Goal: Communication & Community: Answer question/provide support

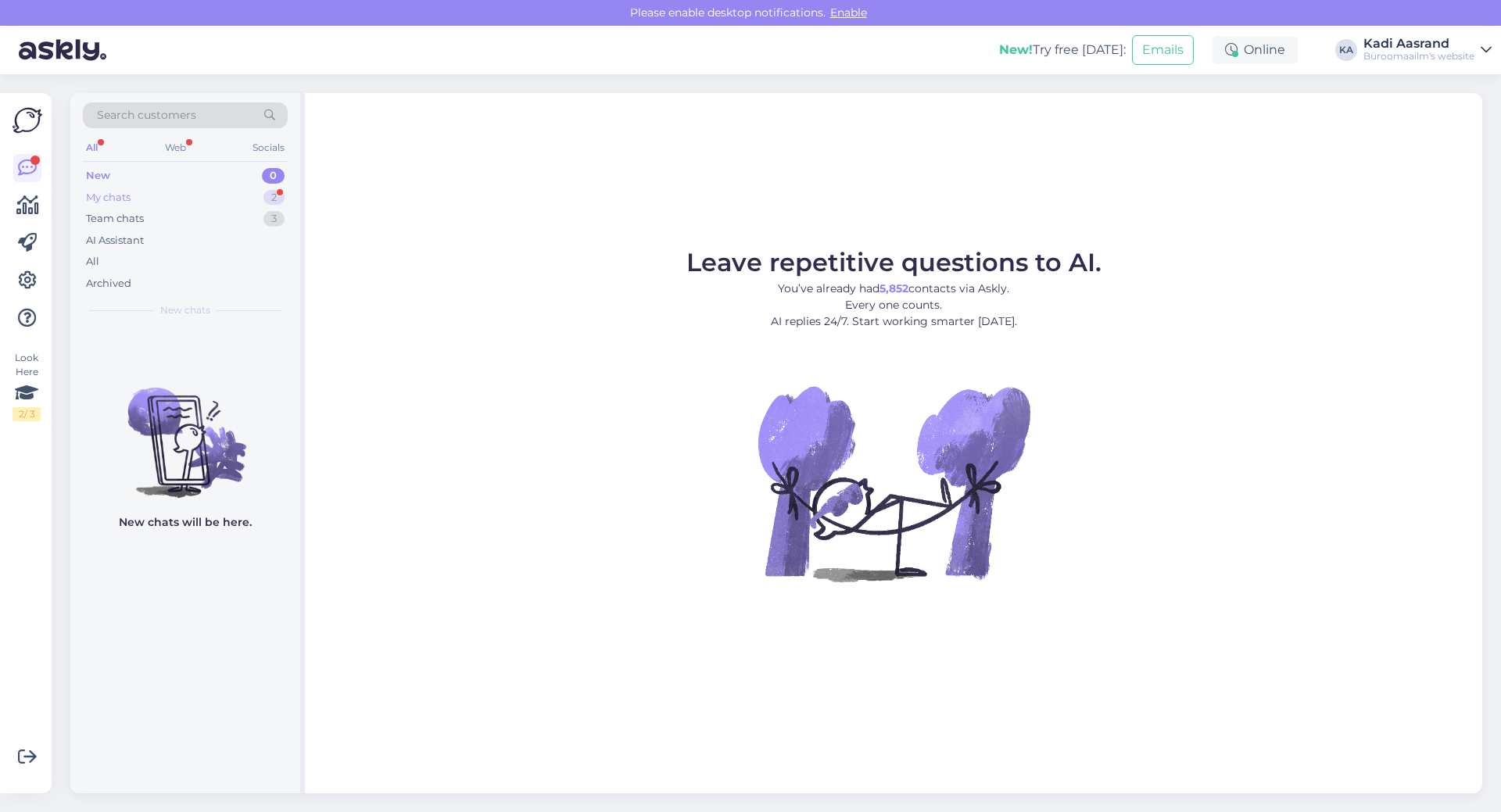
click at [108, 201] on div "My chats" at bounding box center [108, 197] width 44 height 16
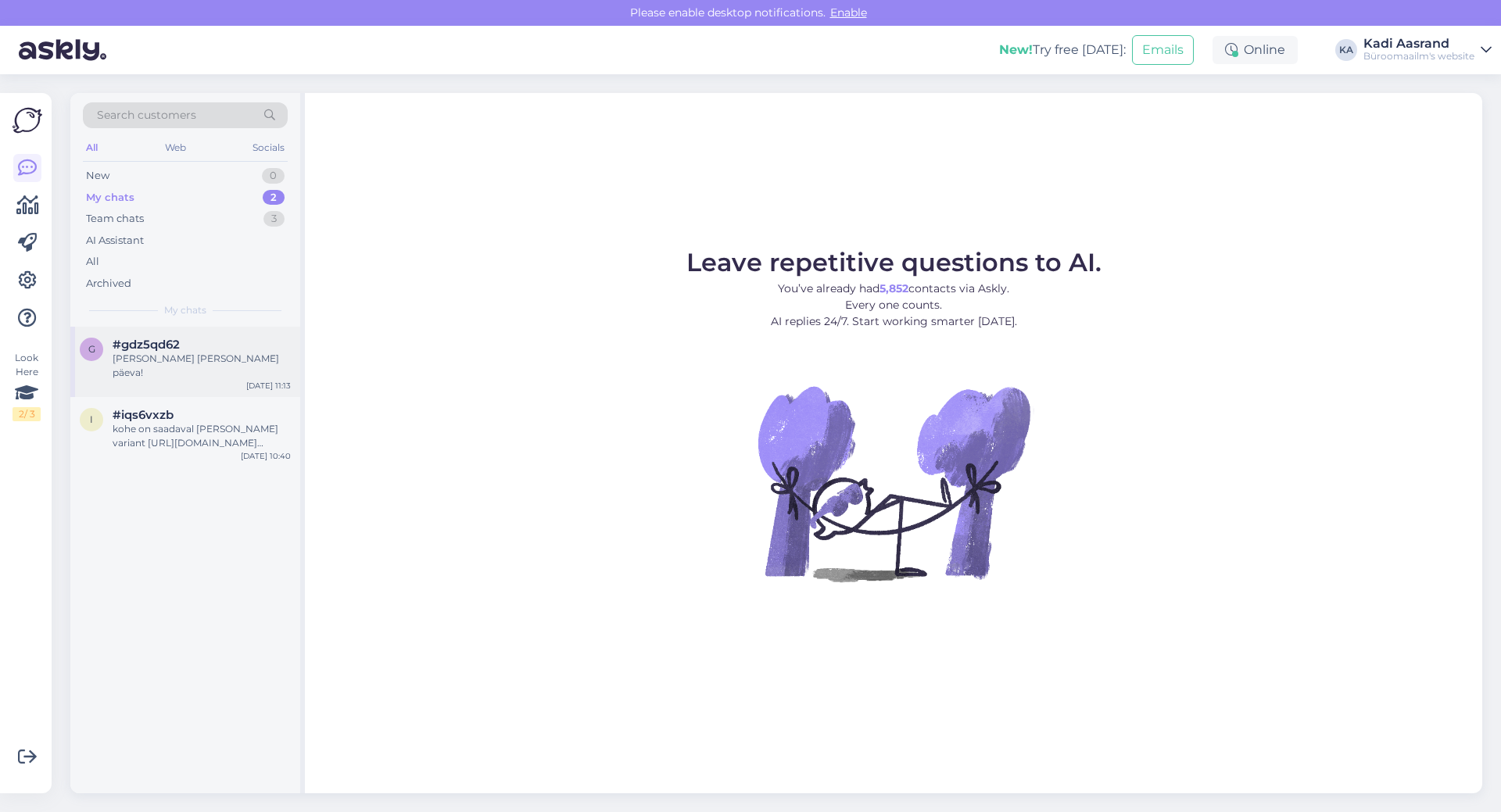
click at [157, 359] on div "[PERSON_NAME] [PERSON_NAME] päeva!" at bounding box center [201, 366] width 179 height 28
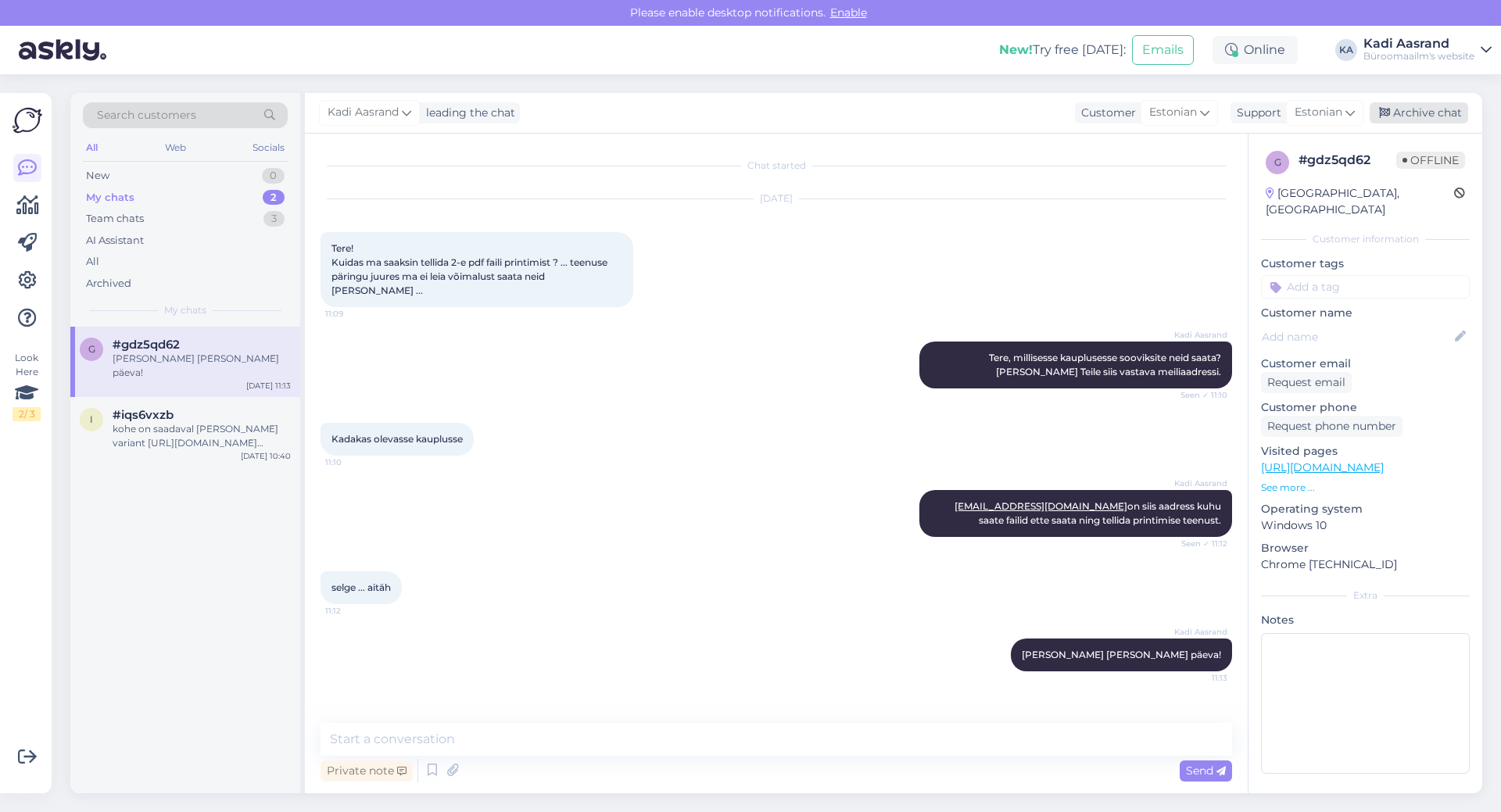
click at [1422, 111] on div "Archive chat" at bounding box center [1419, 112] width 98 height 21
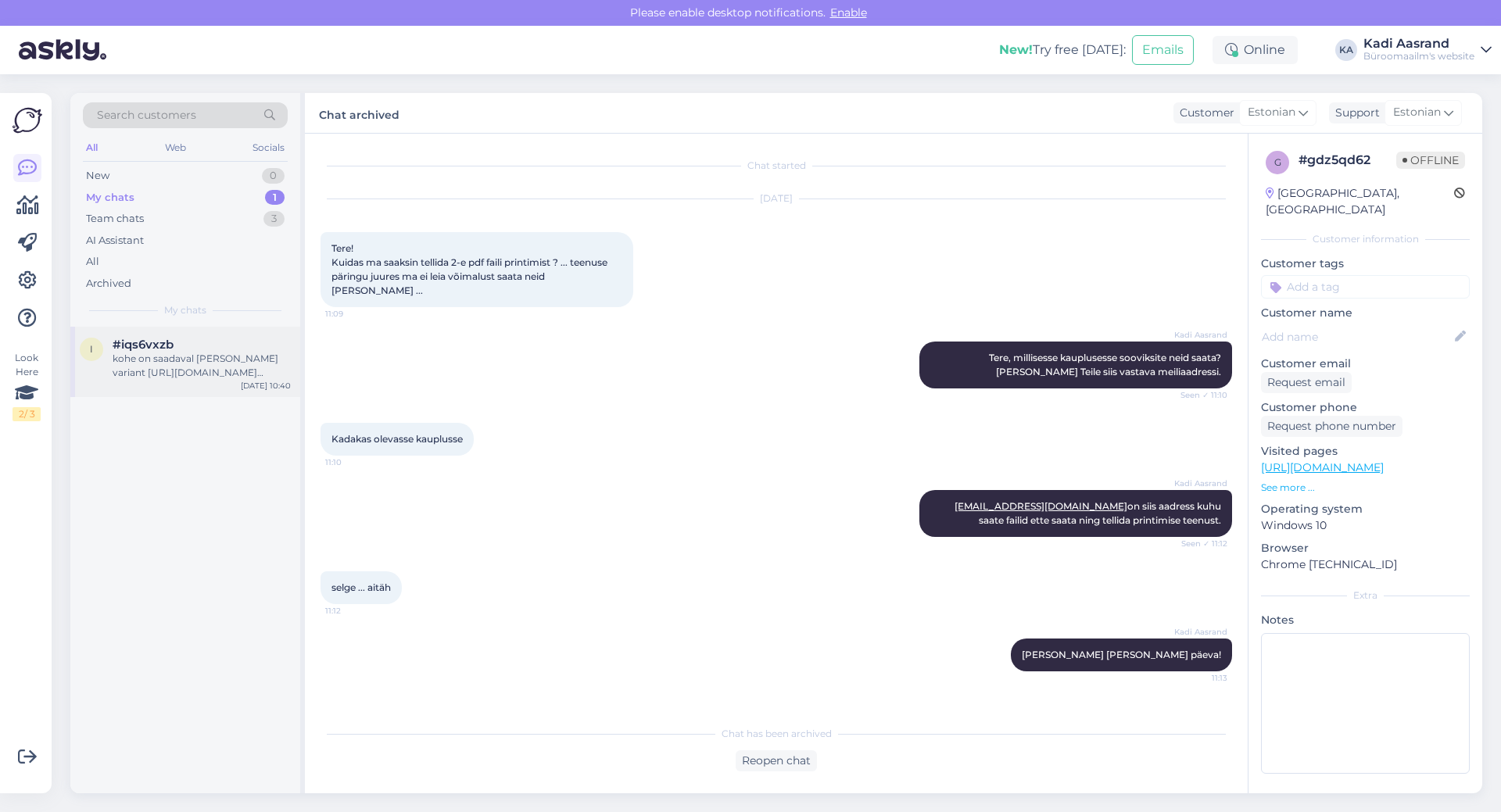
click at [190, 360] on div "kohe on saadaval [PERSON_NAME] variant [URL][DOMAIN_NAME][PERSON_NAME]" at bounding box center [201, 366] width 179 height 28
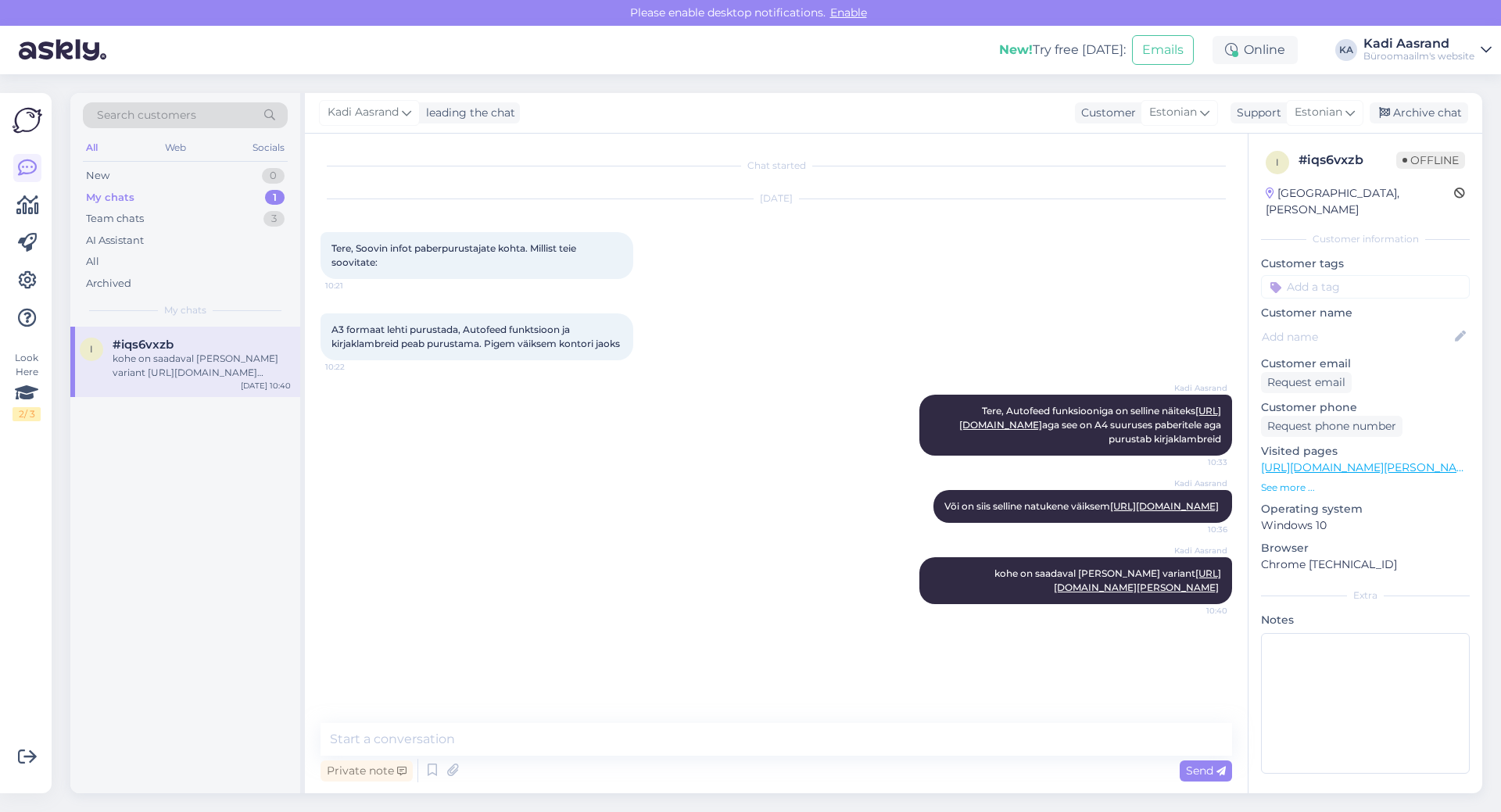
scroll to position [39, 0]
click at [1450, 118] on div "Archive chat" at bounding box center [1419, 112] width 98 height 21
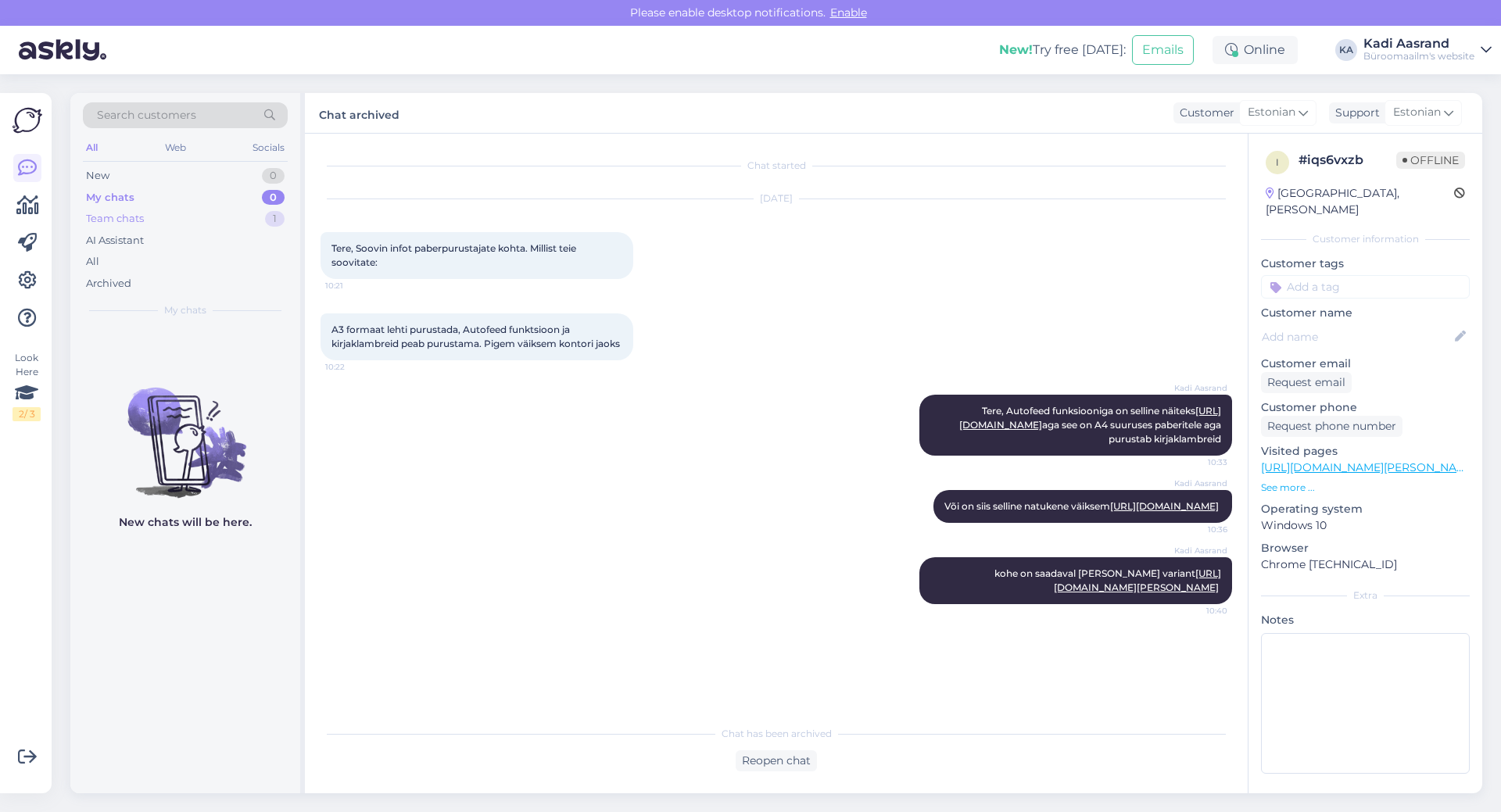
click at [128, 213] on div "Team chats" at bounding box center [114, 219] width 58 height 16
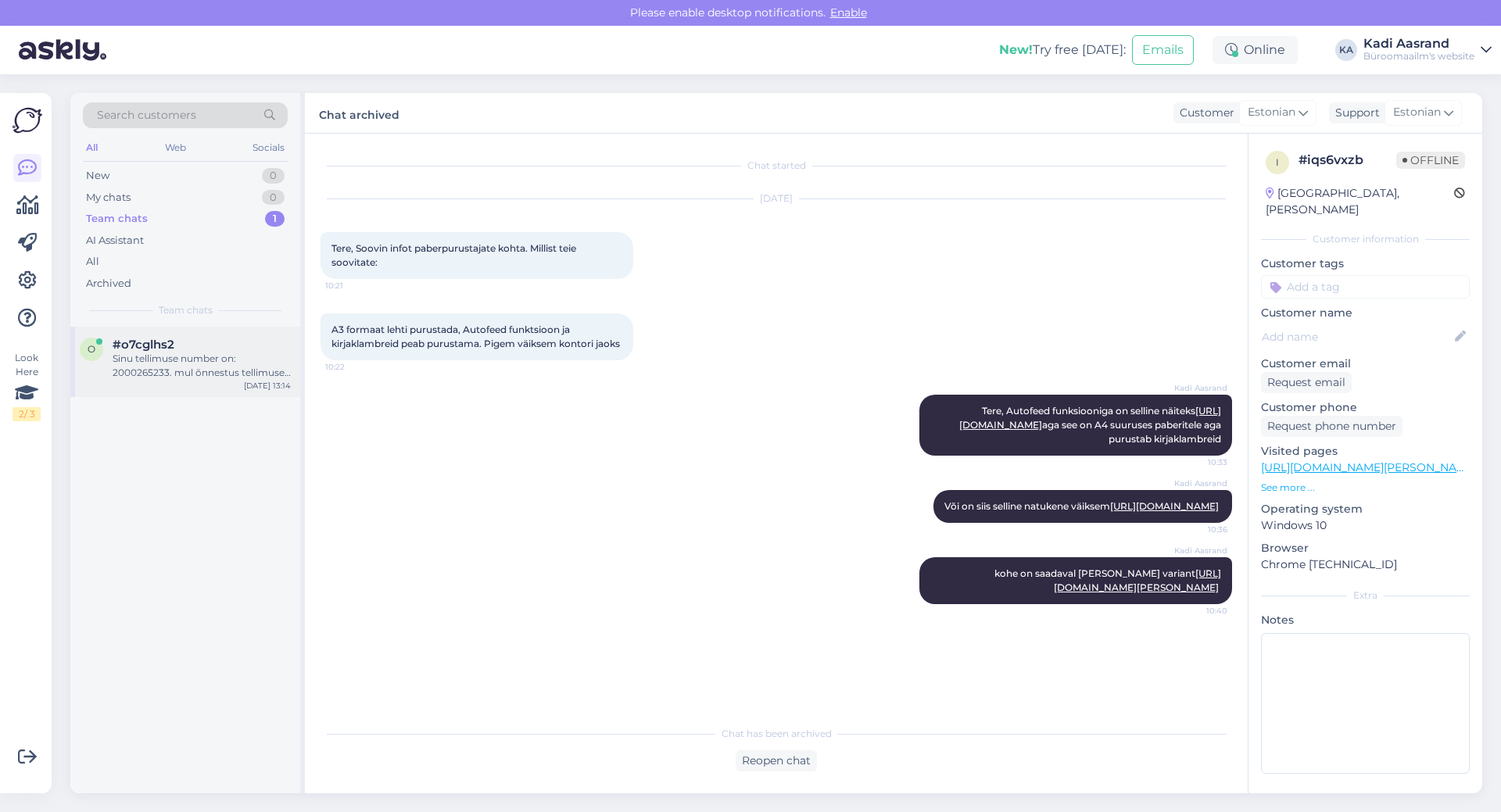
click at [134, 356] on div "Sinu tellimuse number on: 2000265233. mul õnnestus tellimuse kinnitamine. See t…" at bounding box center [201, 366] width 179 height 28
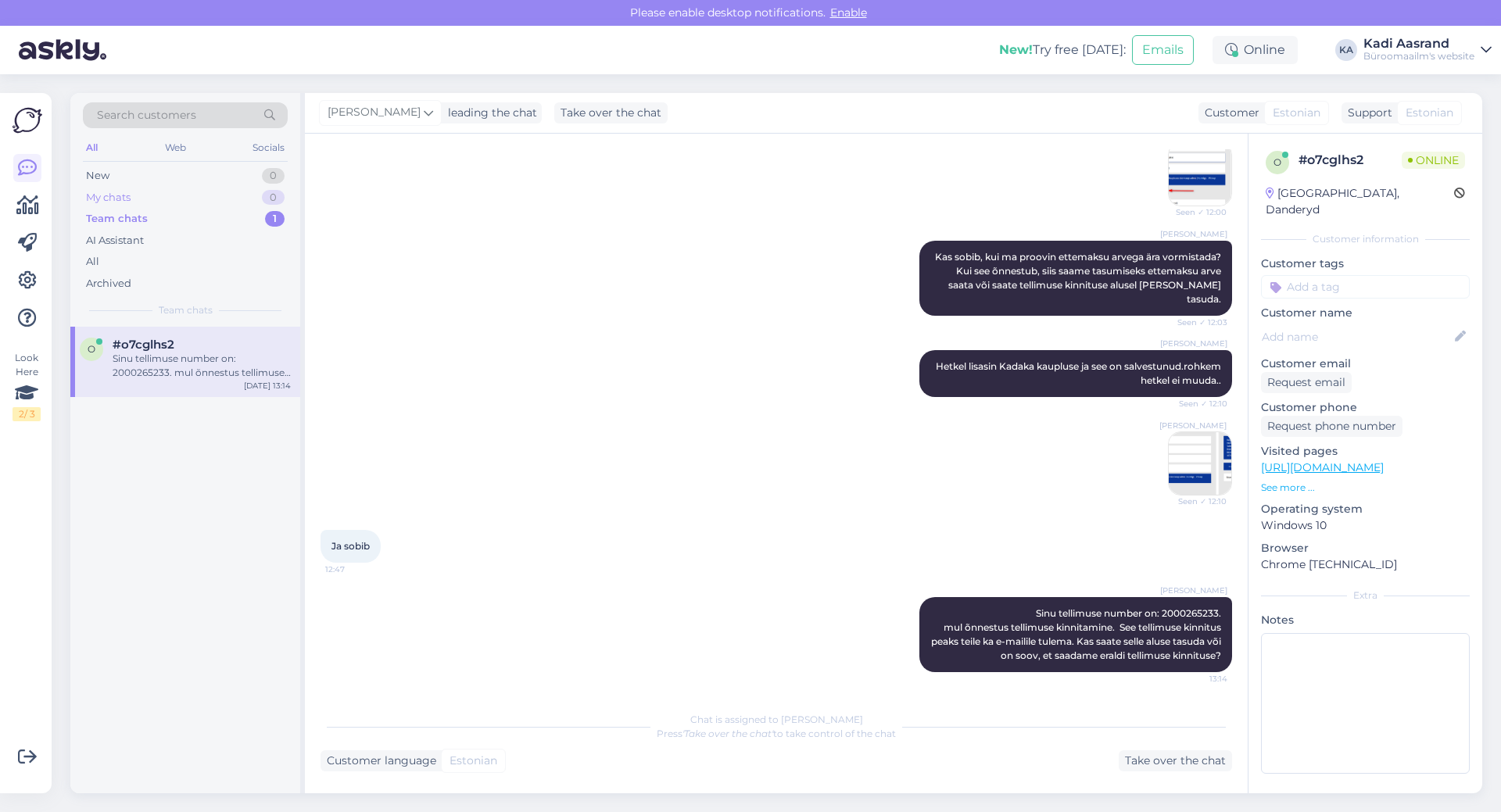
click at [143, 194] on div "My chats 0" at bounding box center [185, 197] width 205 height 22
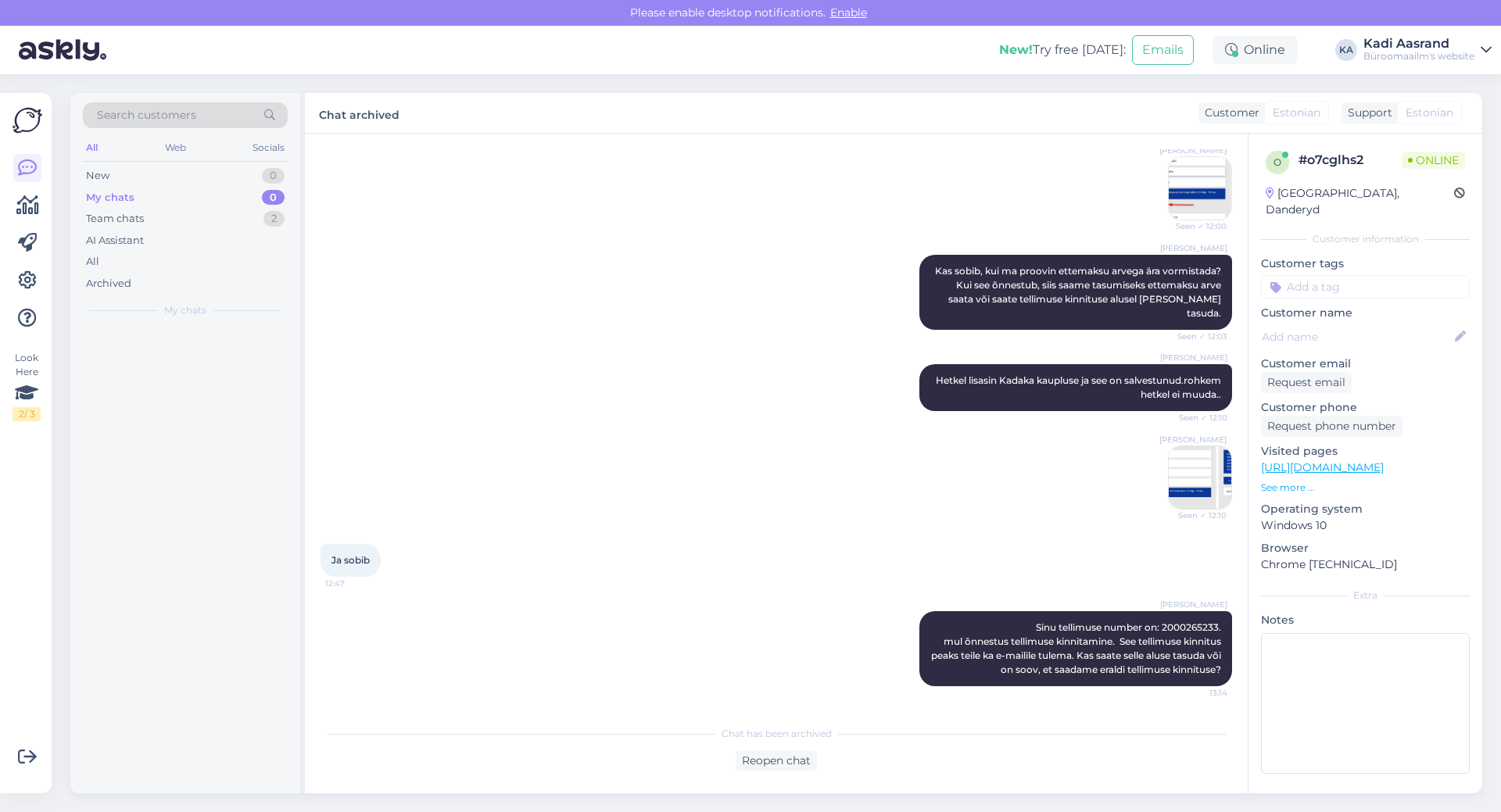
scroll to position [1699, 0]
click at [157, 215] on div "Team chats 0" at bounding box center [185, 218] width 205 height 22
click at [130, 277] on div "Archived" at bounding box center [109, 283] width 45 height 16
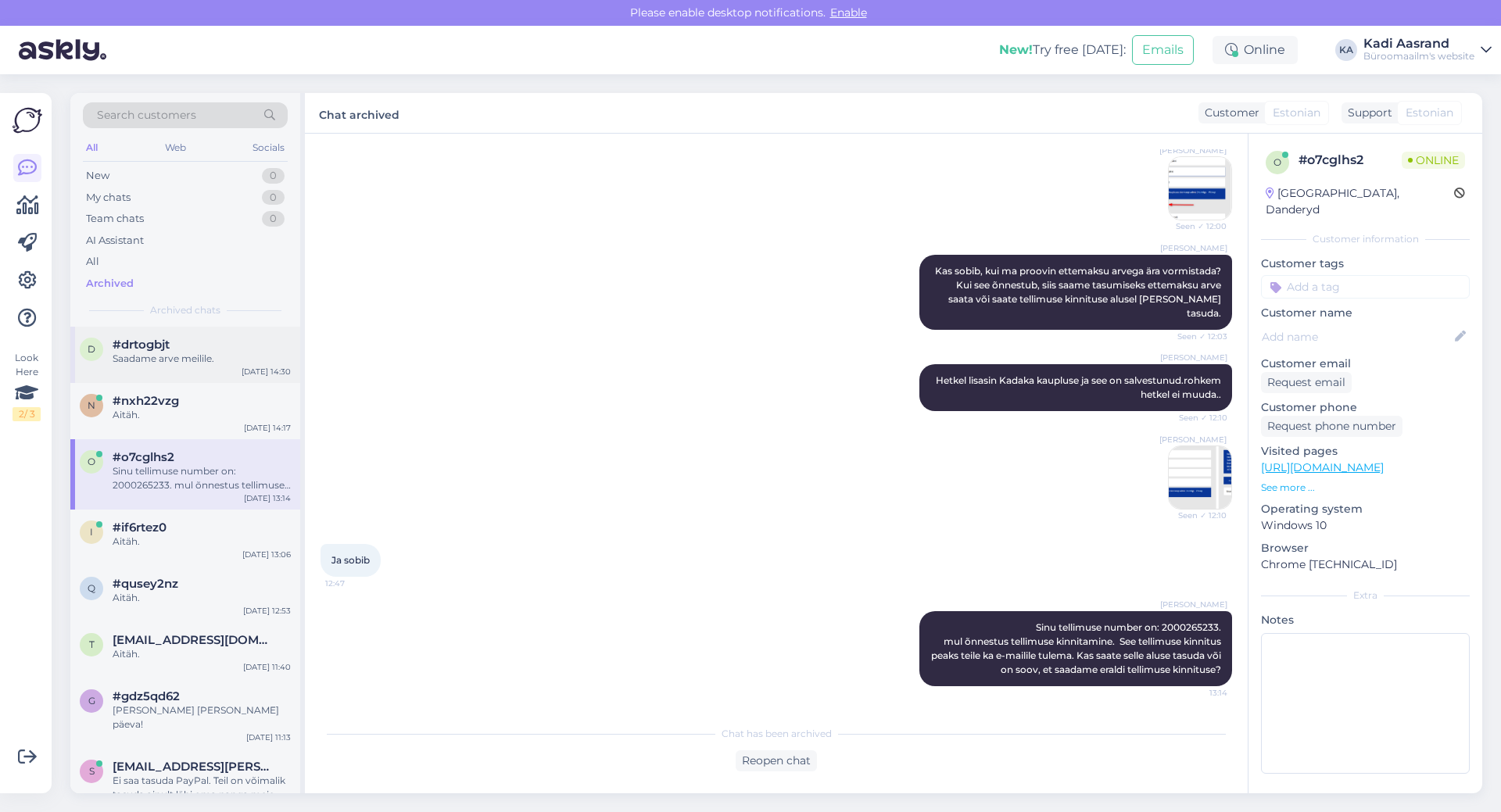
click at [170, 344] on span "#drtogbjt" at bounding box center [141, 345] width 57 height 14
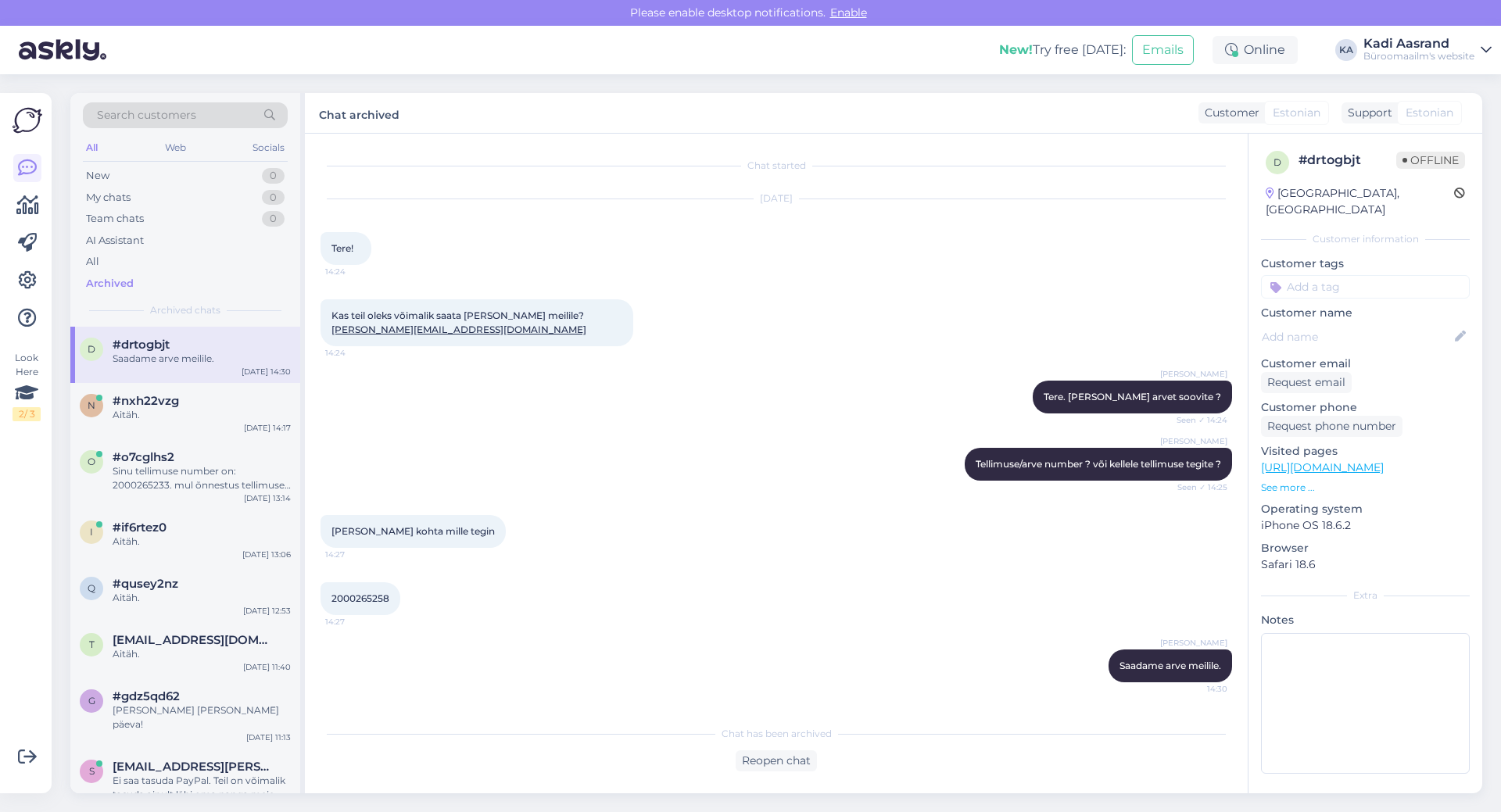
scroll to position [0, 0]
click at [171, 401] on span "#nxh22vzg" at bounding box center [145, 400] width 66 height 14
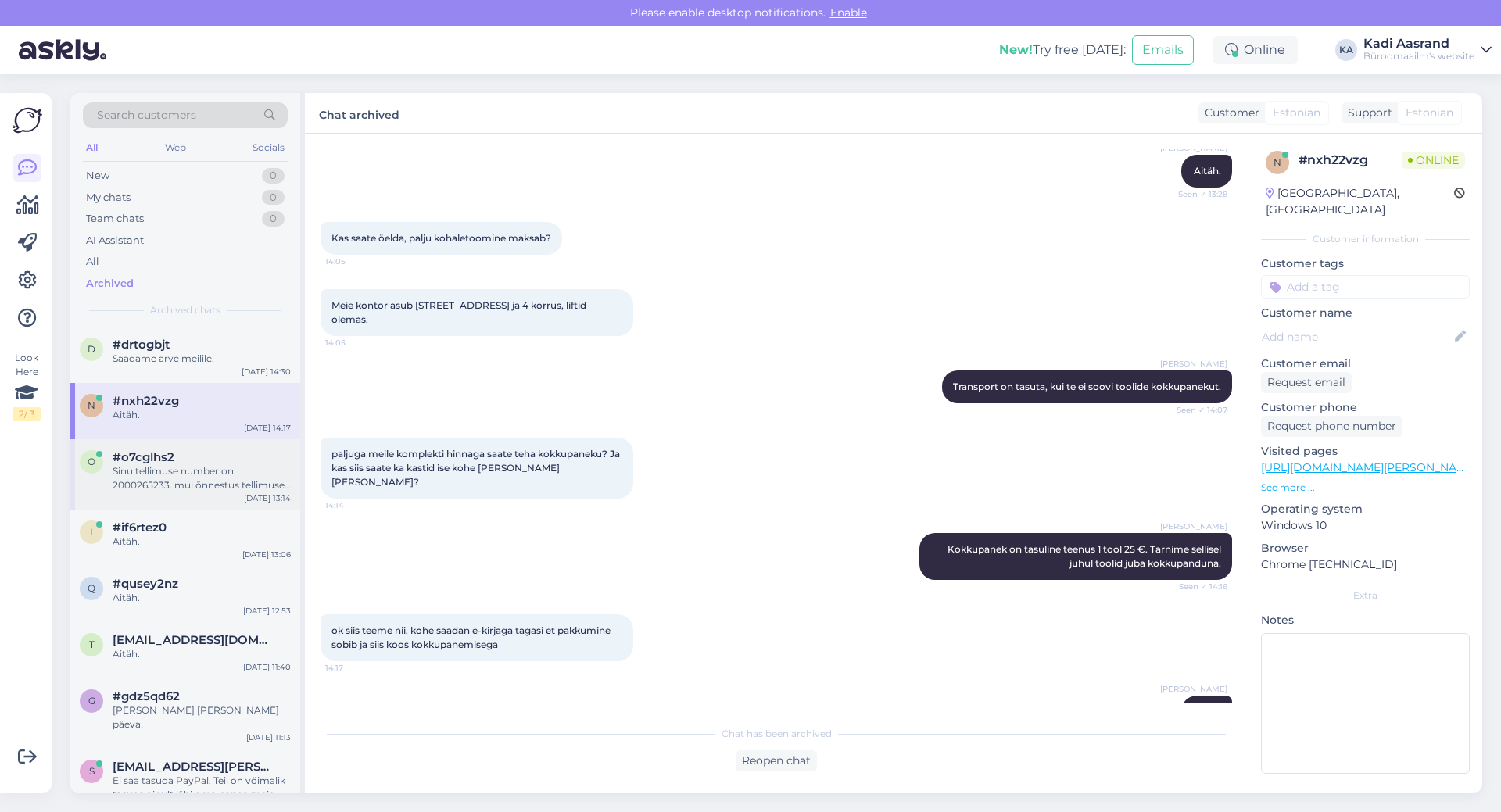
click at [174, 470] on div "Sinu tellimuse number on: 2000265233. mul õnnestus tellimuse kinnitamine. See t…" at bounding box center [201, 479] width 179 height 28
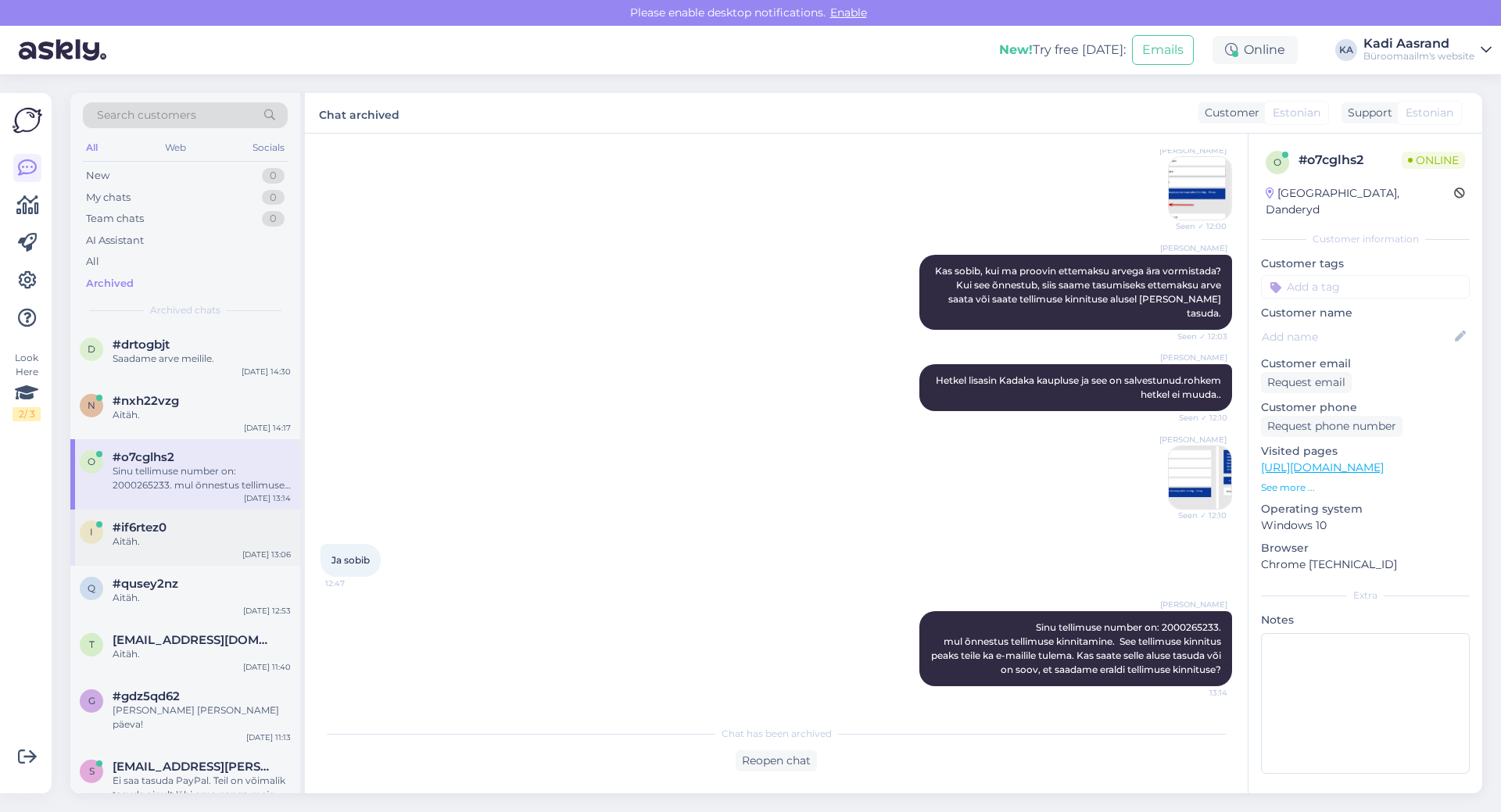
click at [183, 533] on div "#if6rtez0" at bounding box center [201, 527] width 179 height 14
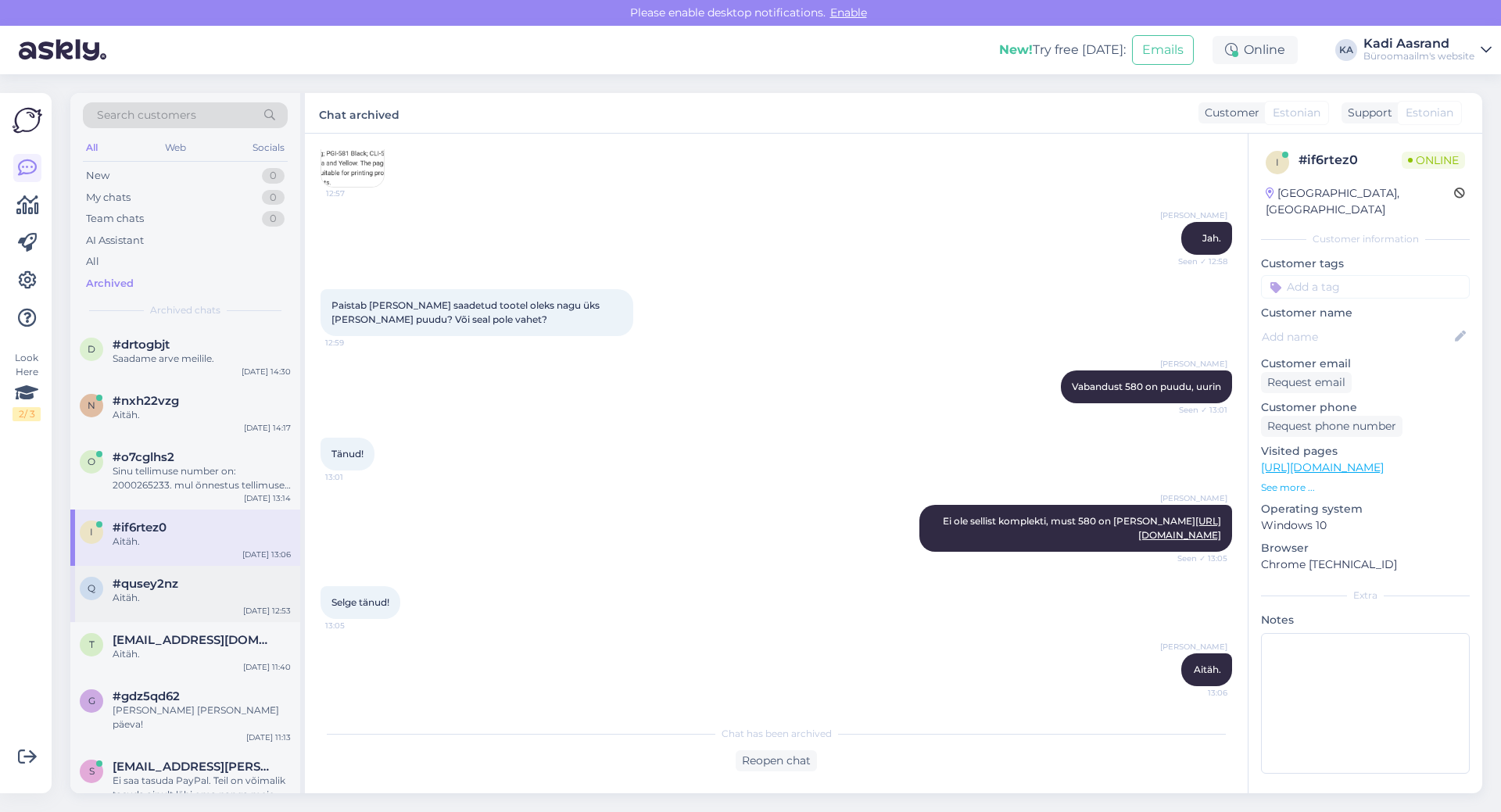
click at [183, 602] on div "Aitäh." at bounding box center [201, 598] width 179 height 14
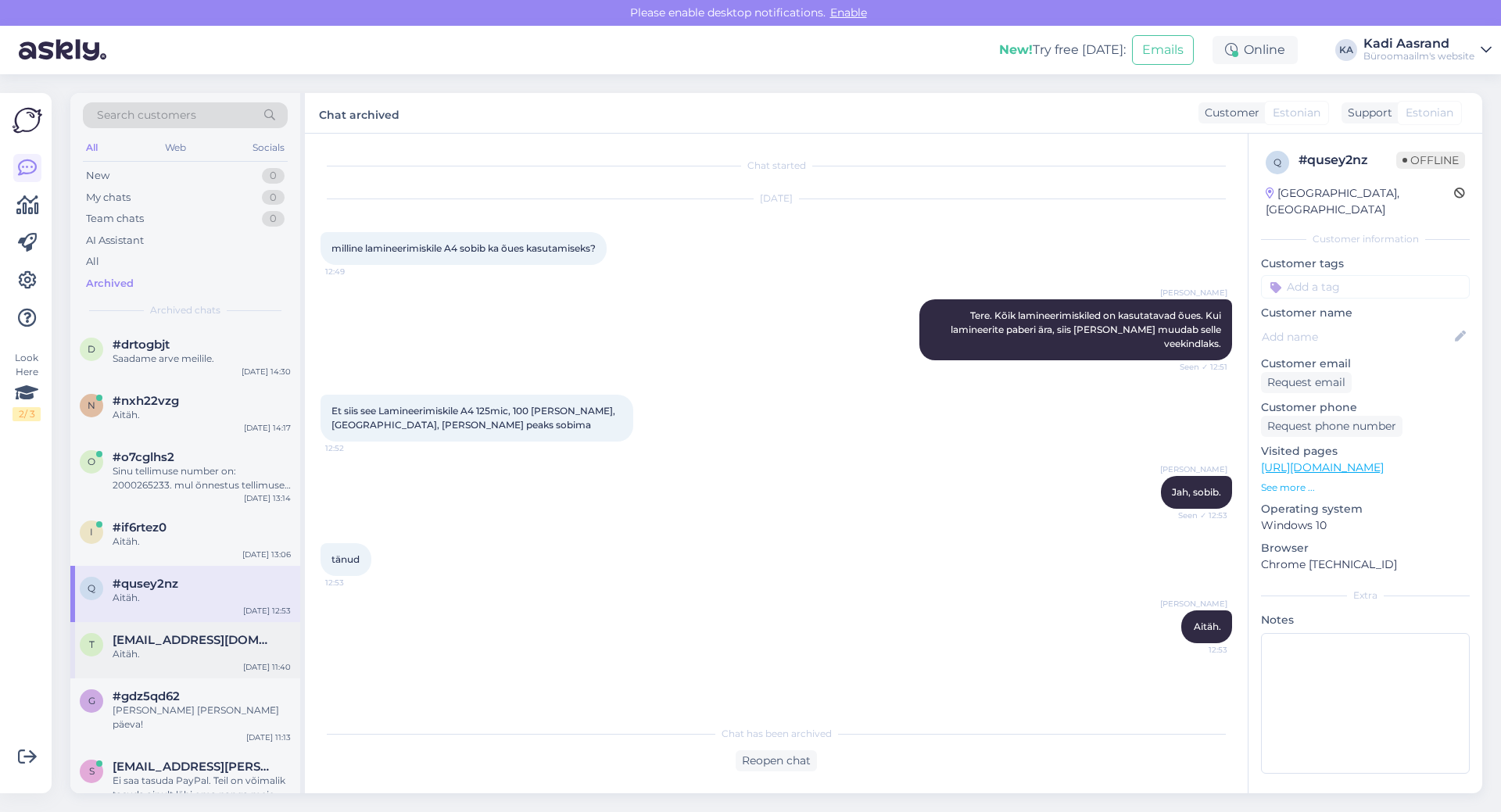
click at [180, 667] on div "t [EMAIL_ADDRESS][DOMAIN_NAME] Aitäh. [DATE] 11:40" at bounding box center [185, 651] width 230 height 57
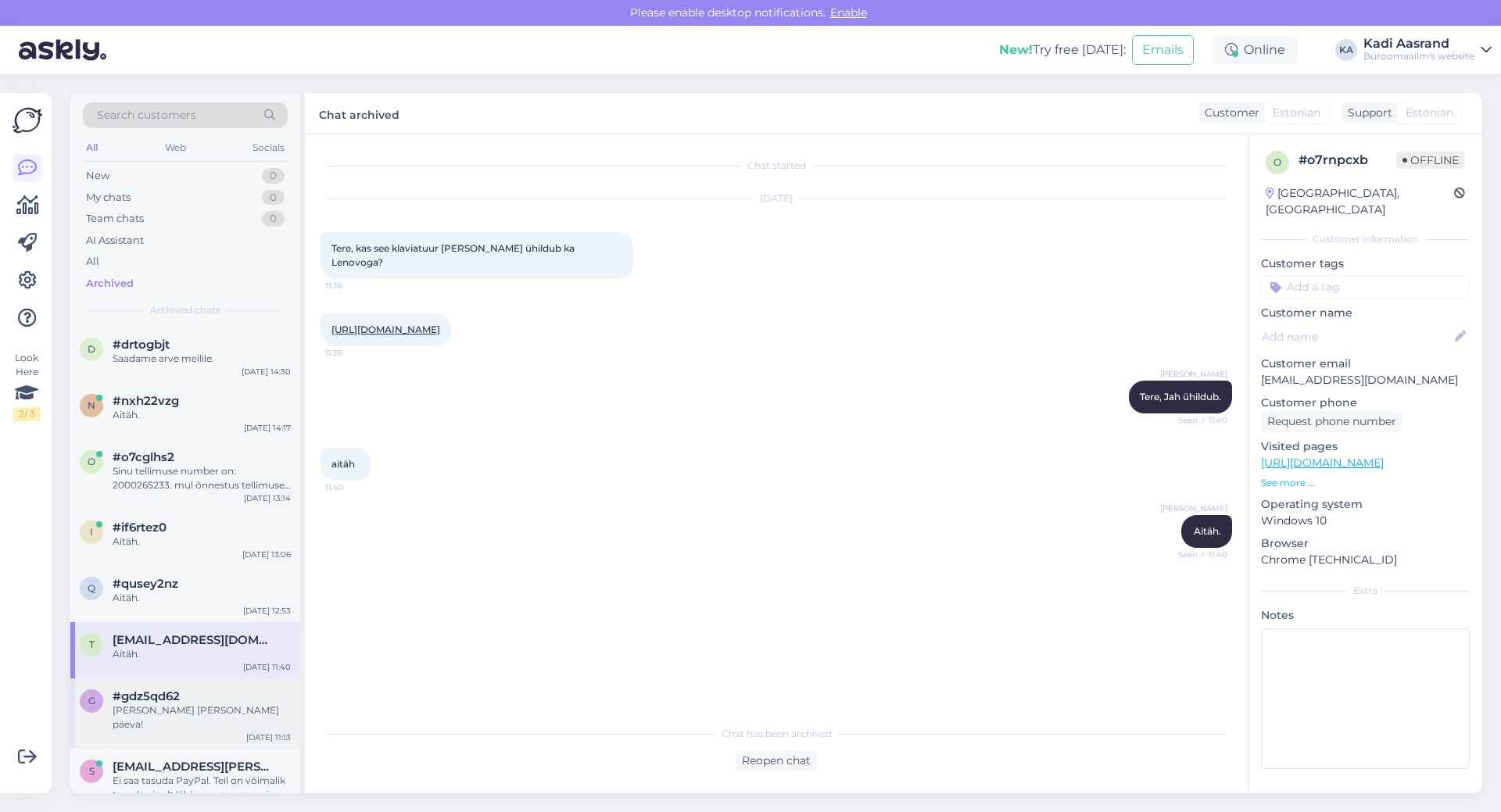
click at [185, 708] on div "[PERSON_NAME] [PERSON_NAME] päeva!" at bounding box center [201, 718] width 179 height 28
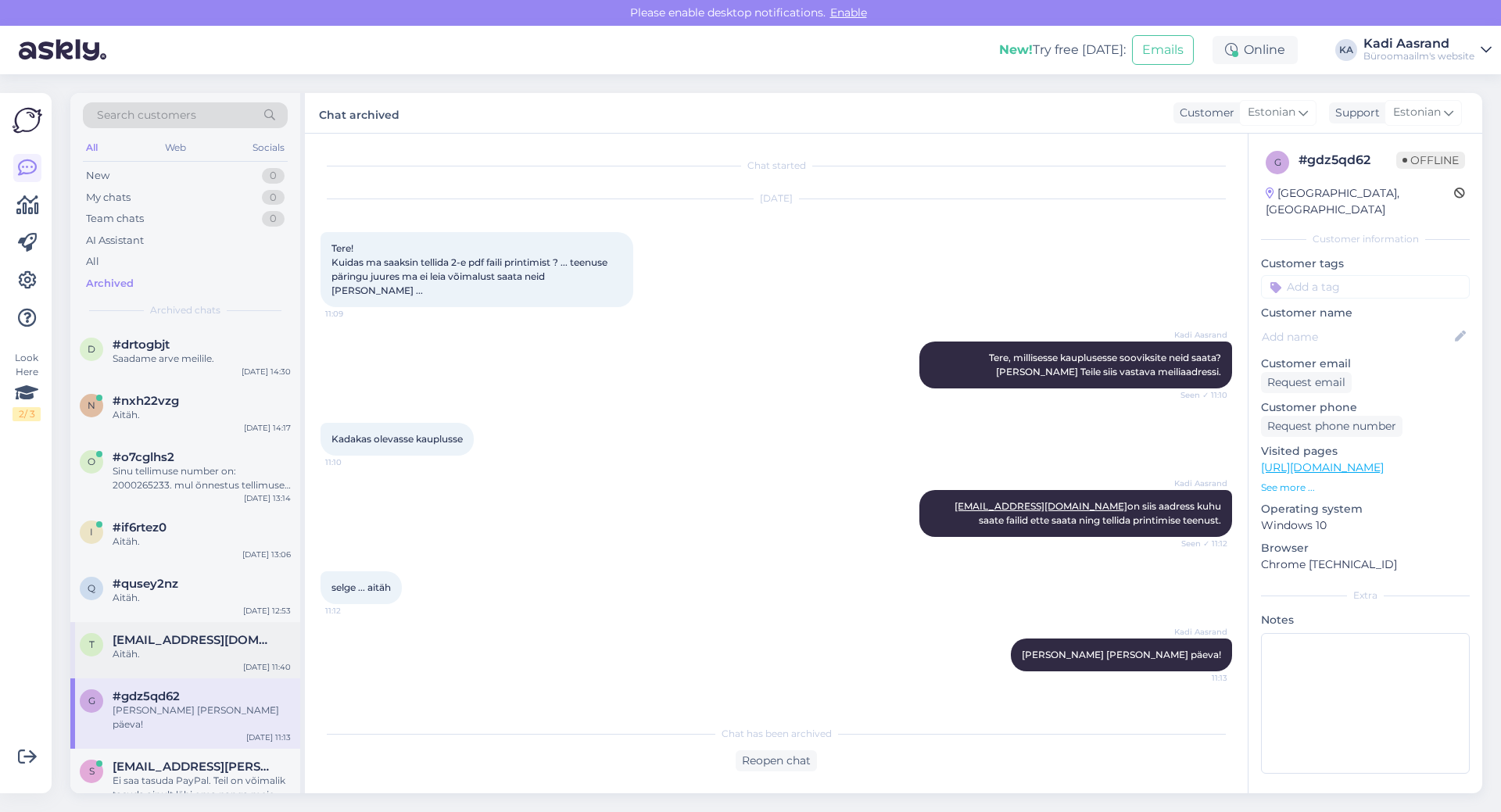
click at [176, 659] on div "Aitäh." at bounding box center [201, 653] width 179 height 14
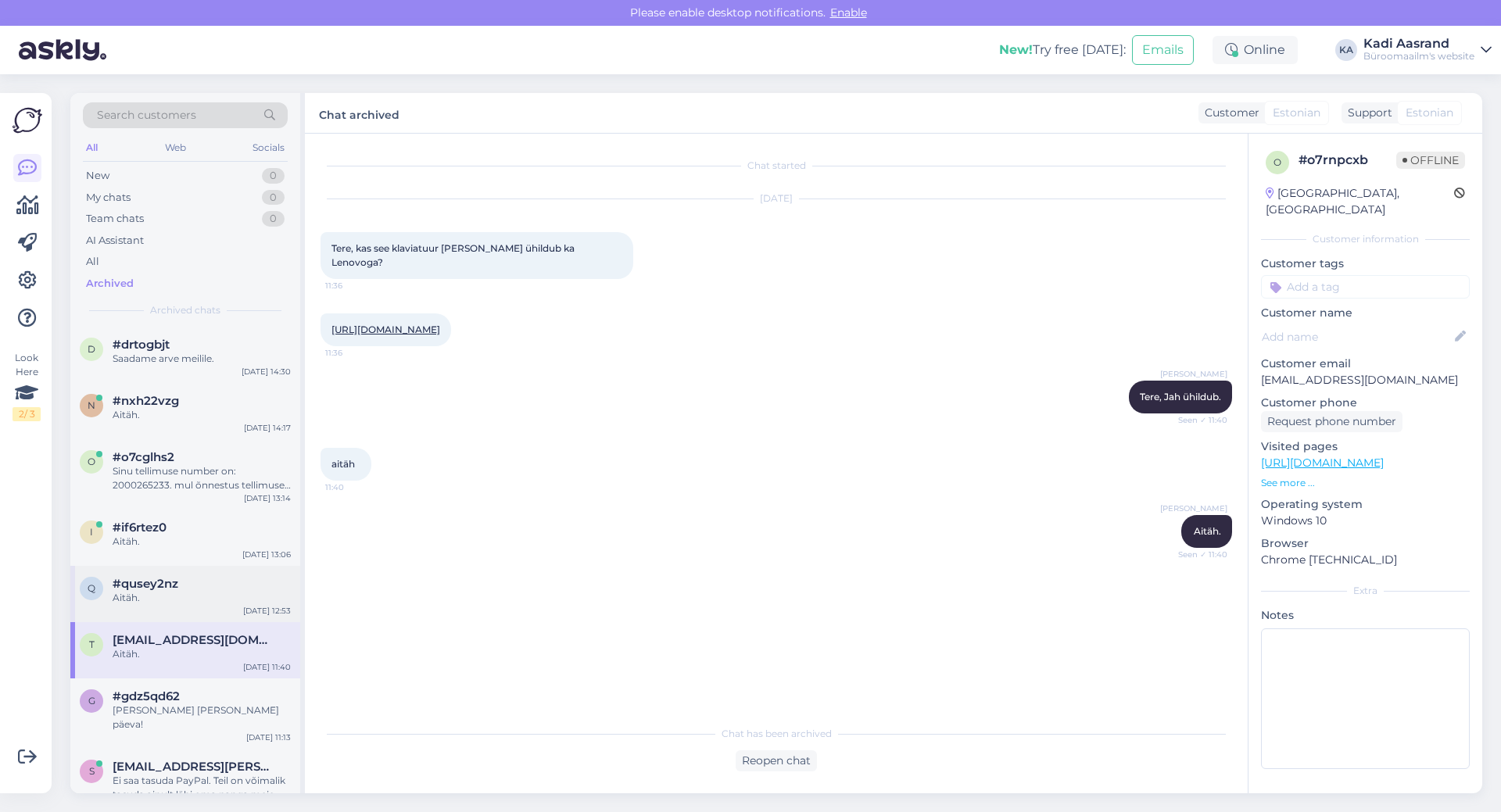
click at [187, 597] on div "Aitäh." at bounding box center [201, 598] width 179 height 14
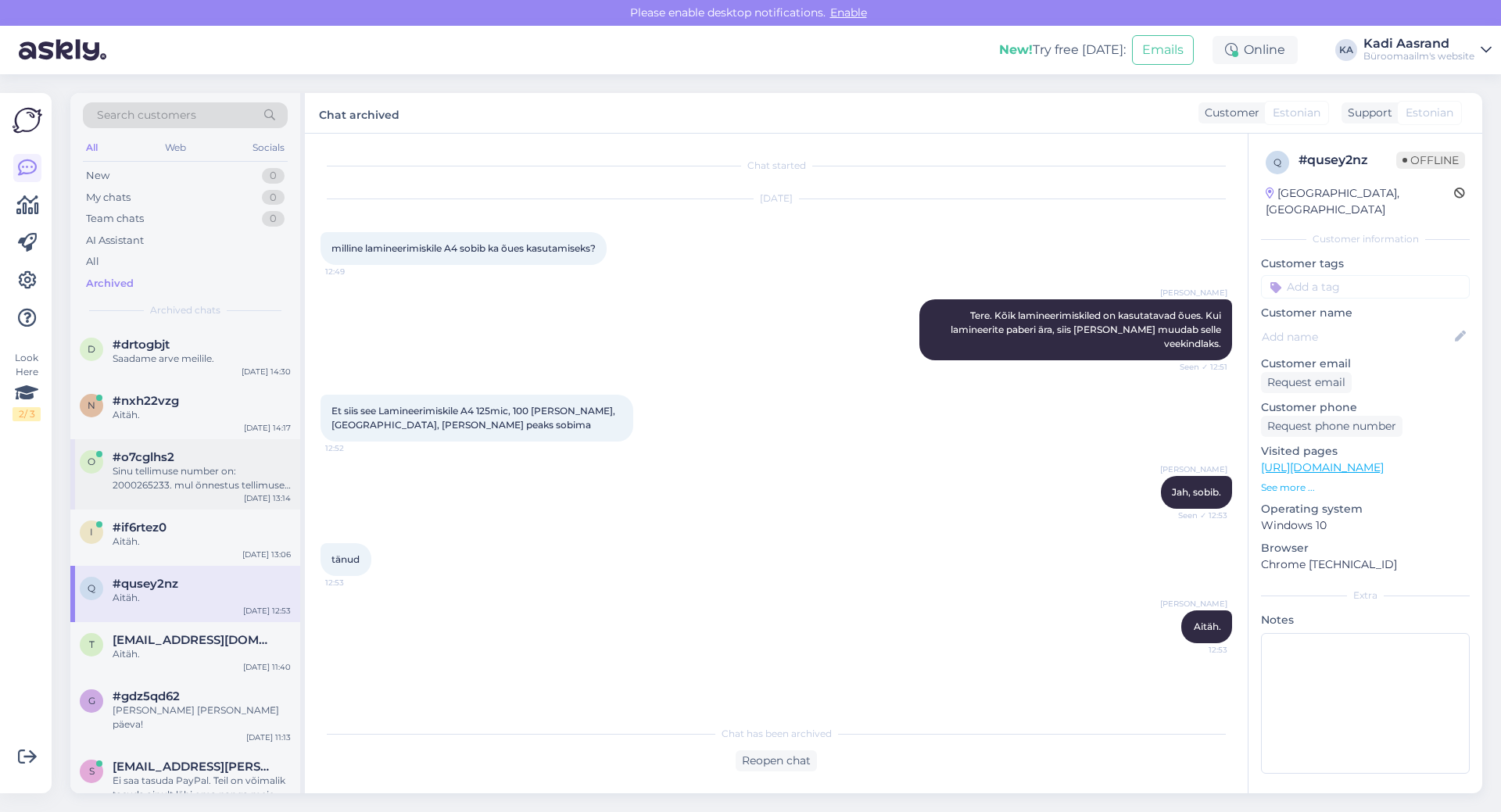
click at [162, 474] on div "Sinu tellimuse number on: 2000265233. mul õnnestus tellimuse kinnitamine. See t…" at bounding box center [201, 479] width 179 height 28
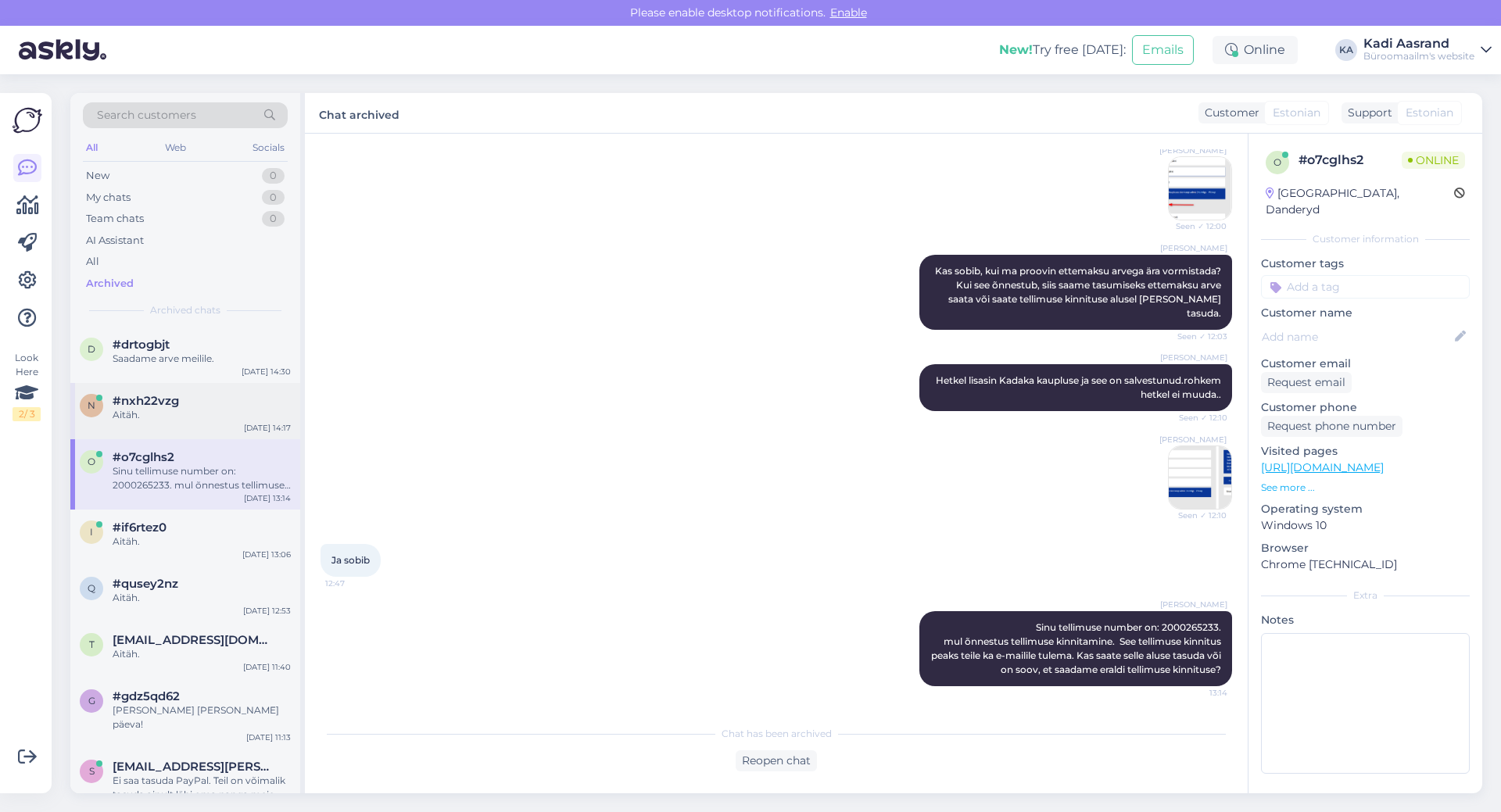
click at [165, 417] on div "Aitäh." at bounding box center [201, 414] width 179 height 14
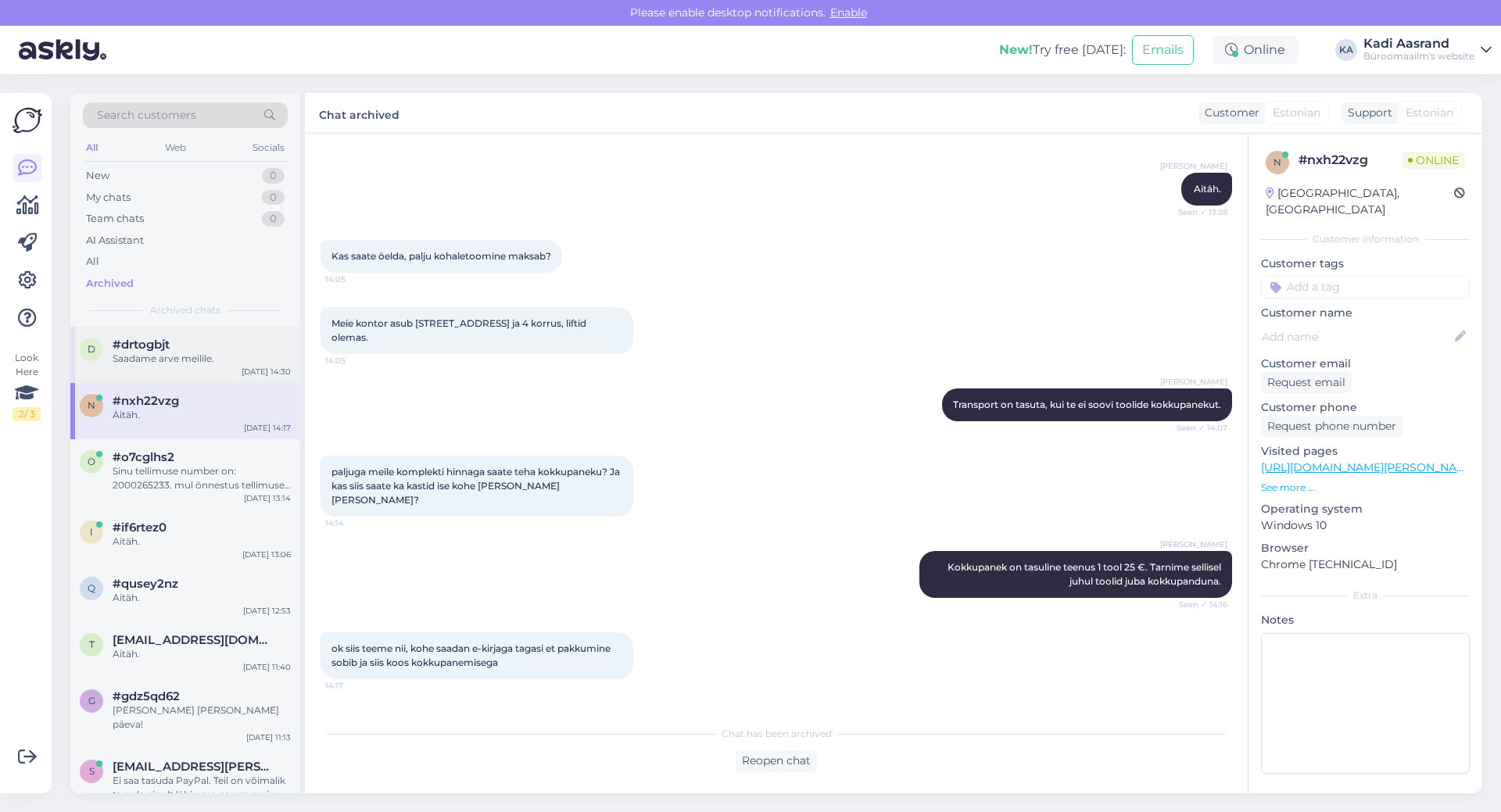
scroll to position [1717, 0]
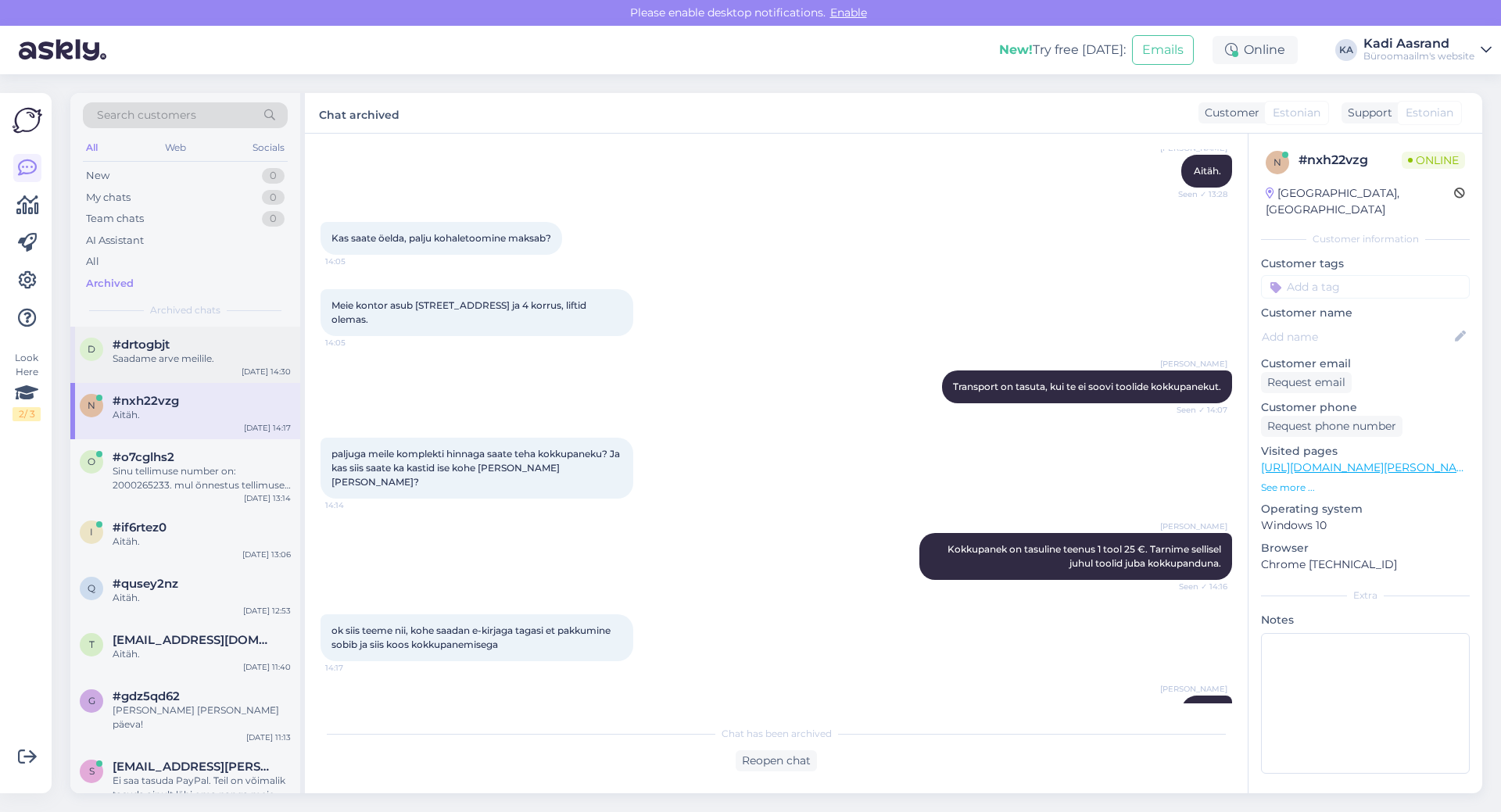
click at [155, 356] on div "Saadame arve meilile." at bounding box center [201, 359] width 179 height 14
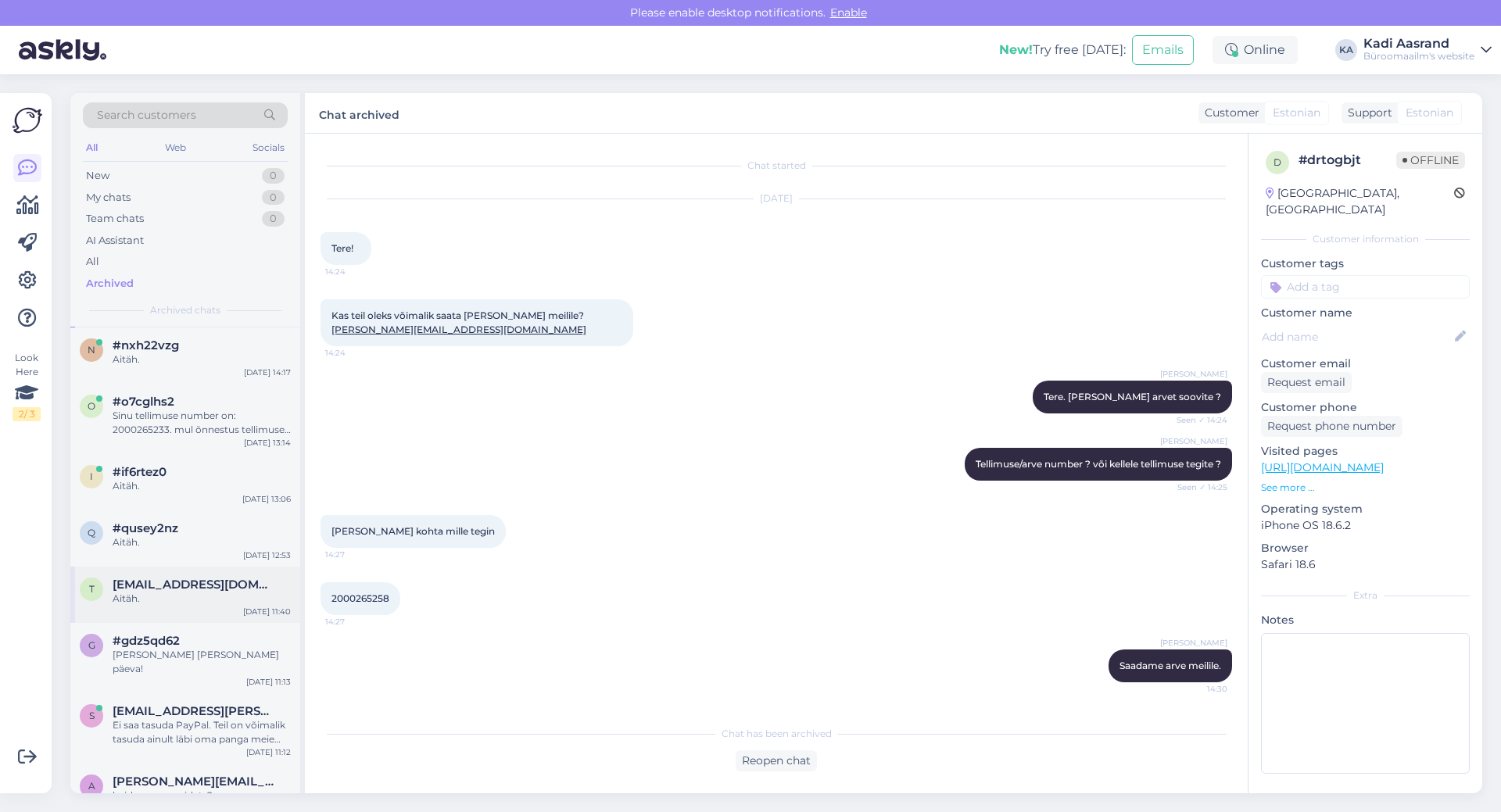
scroll to position [78, 0]
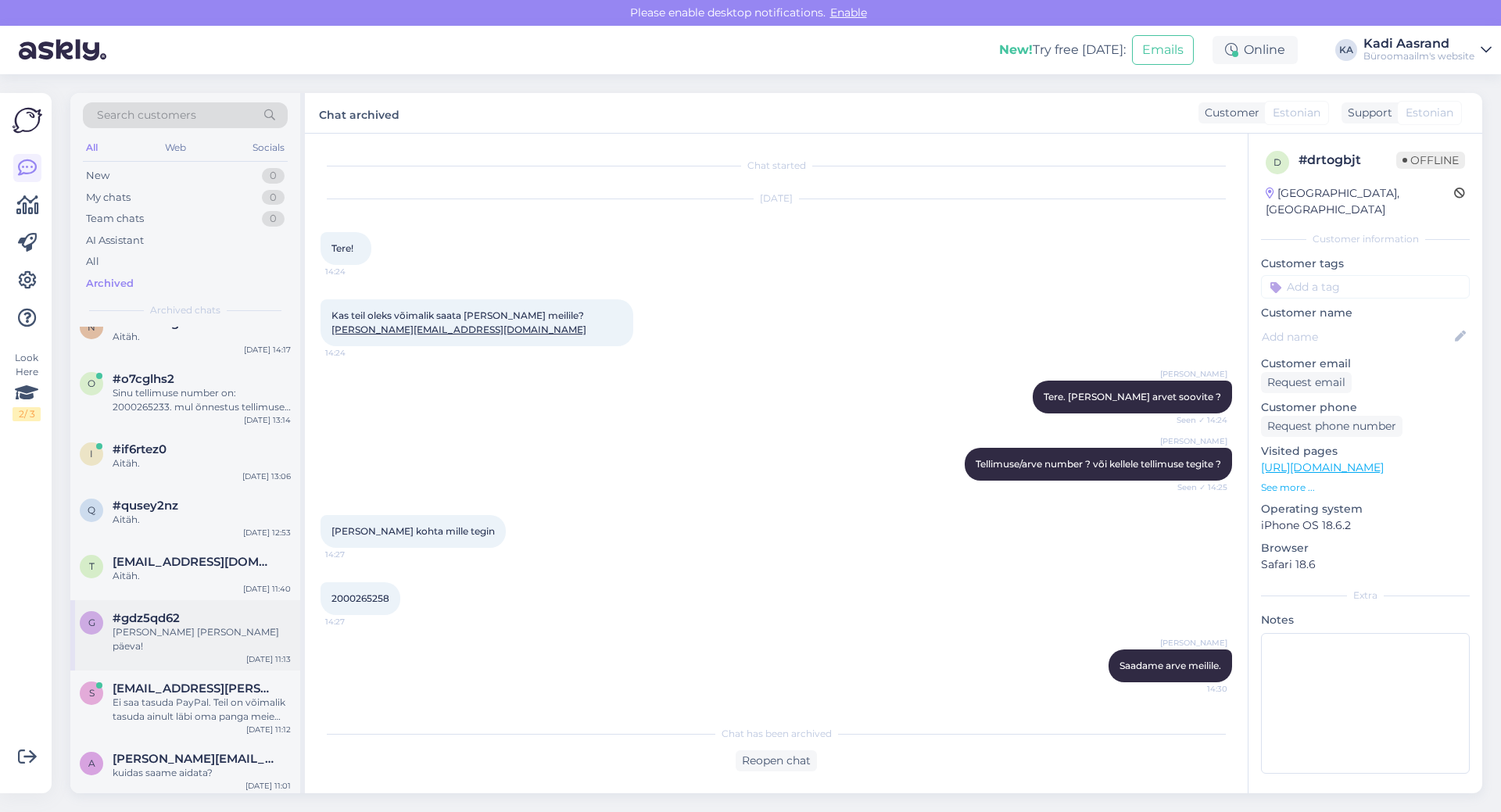
click at [223, 633] on div "[PERSON_NAME] [PERSON_NAME] päeva!" at bounding box center [201, 639] width 179 height 28
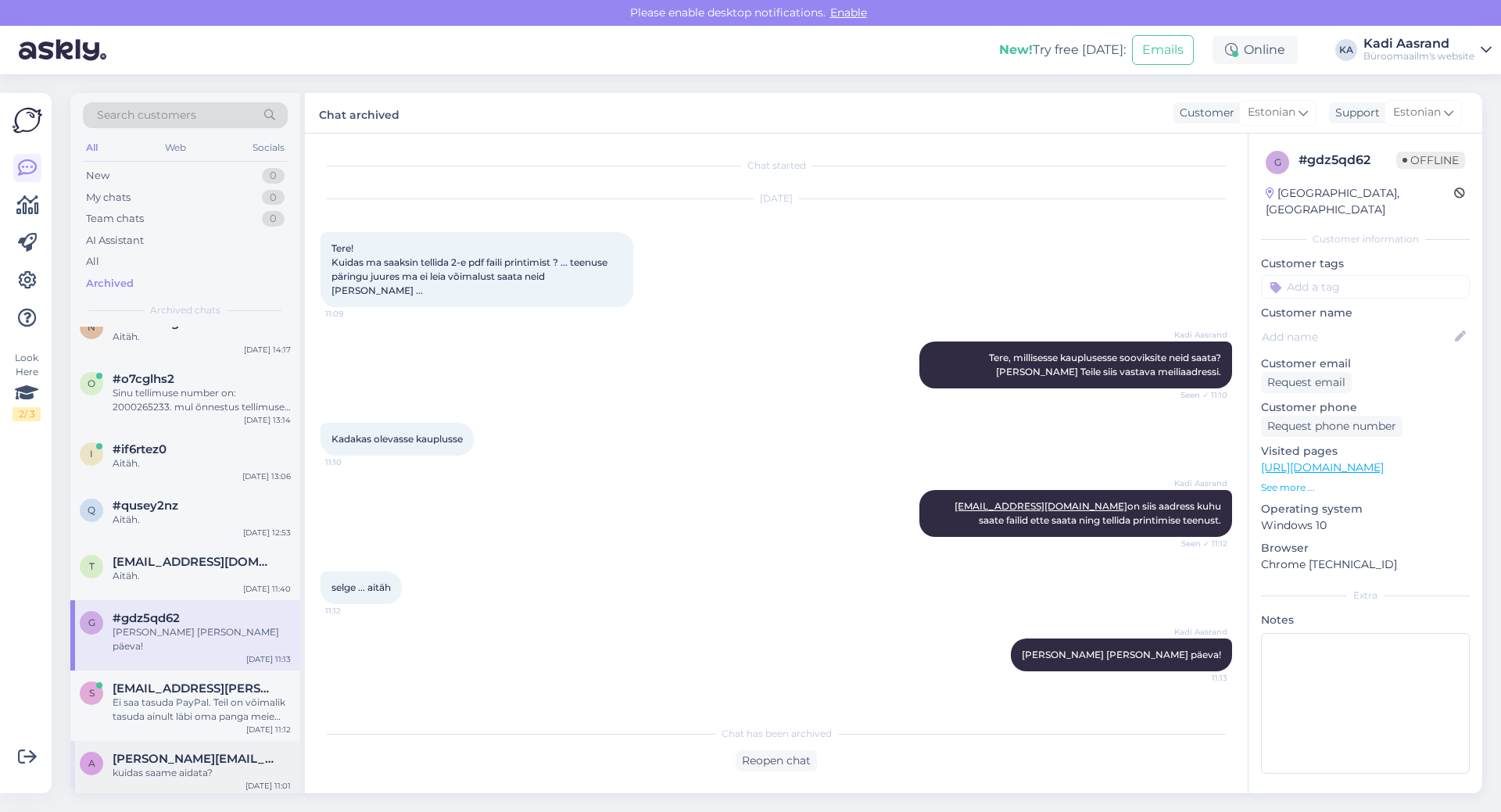
click at [187, 766] on div "kuidas saame aidata?" at bounding box center [201, 772] width 179 height 14
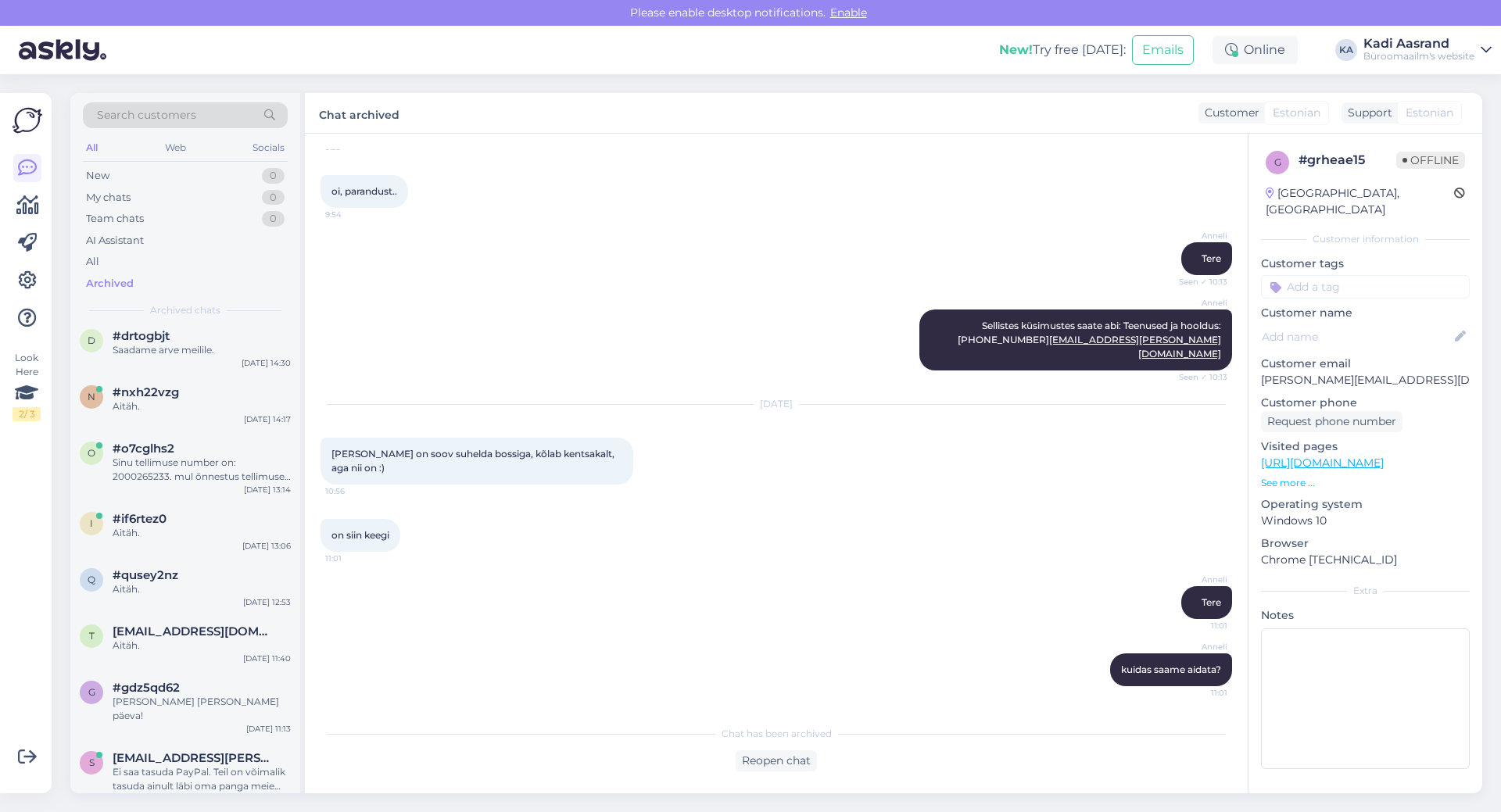
scroll to position [0, 0]
